Goal: Task Accomplishment & Management: Complete application form

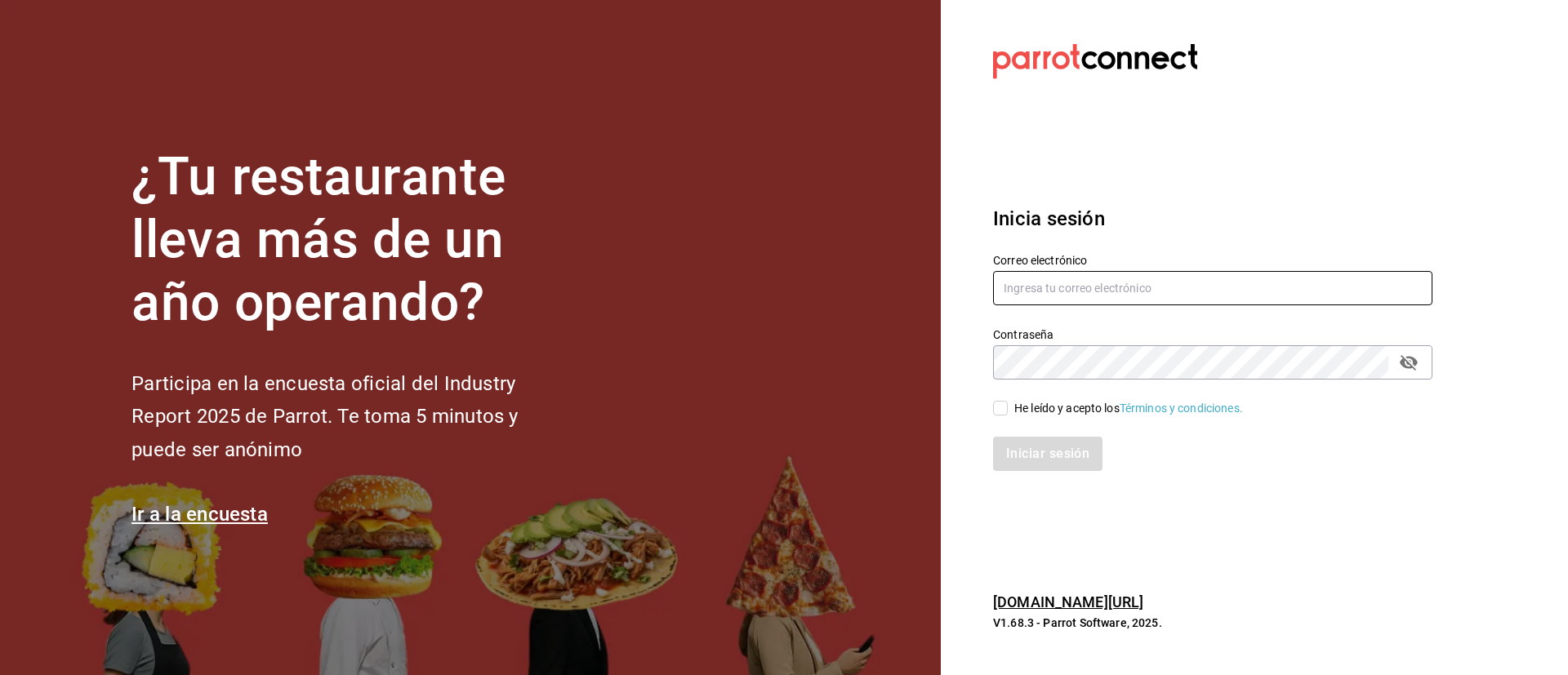
click at [1022, 285] on input "text" at bounding box center [1213, 288] width 439 height 34
type input "[EMAIL_ADDRESS][DOMAIN_NAME]"
click at [999, 412] on input "He leído y acepto los Términos y condiciones." at bounding box center [1001, 408] width 15 height 15
checkbox input "true"
click at [1033, 462] on button "Iniciar sesión" at bounding box center [1049, 453] width 111 height 34
